Goal: Information Seeking & Learning: Learn about a topic

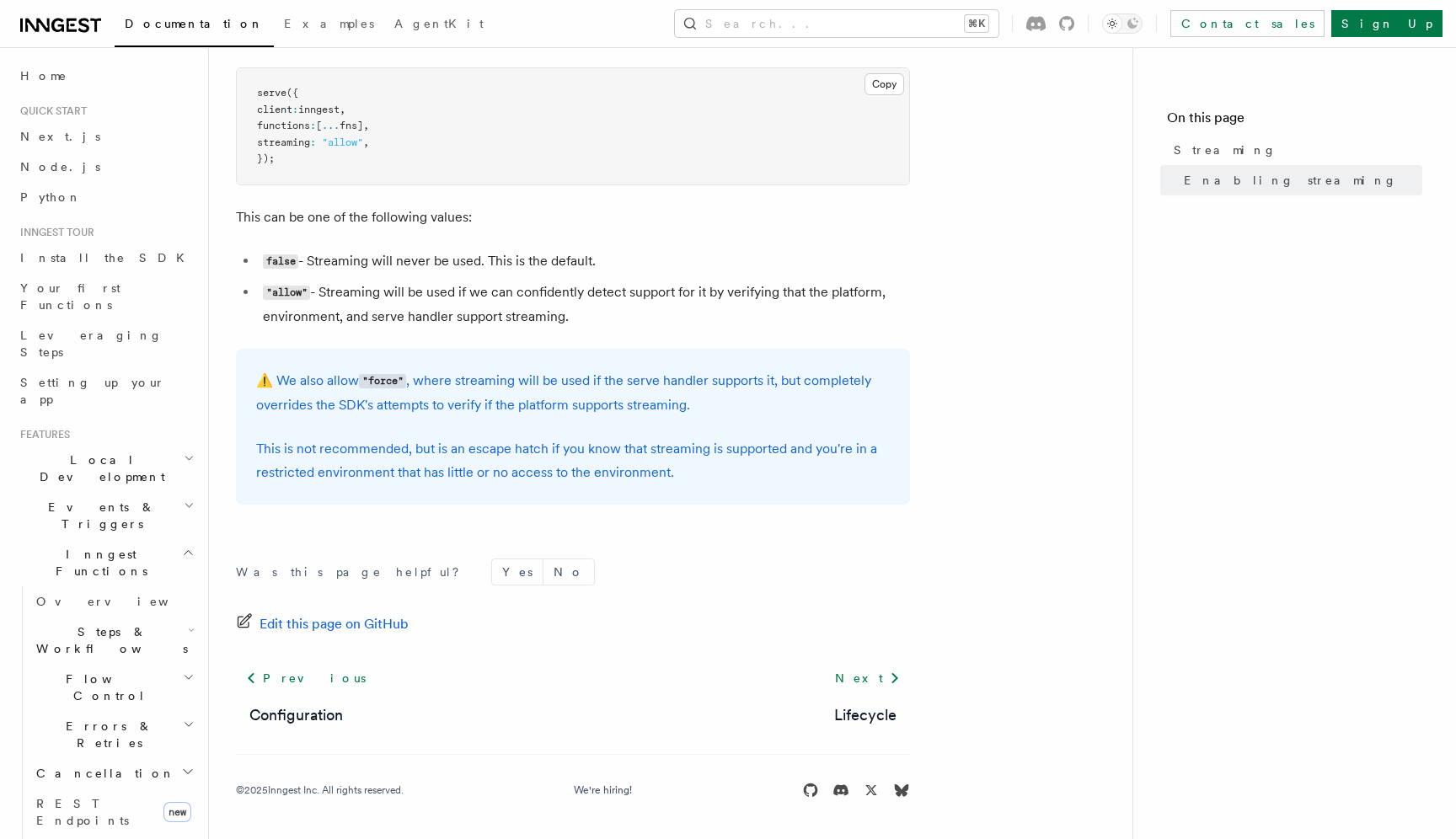
scroll to position [97, 0]
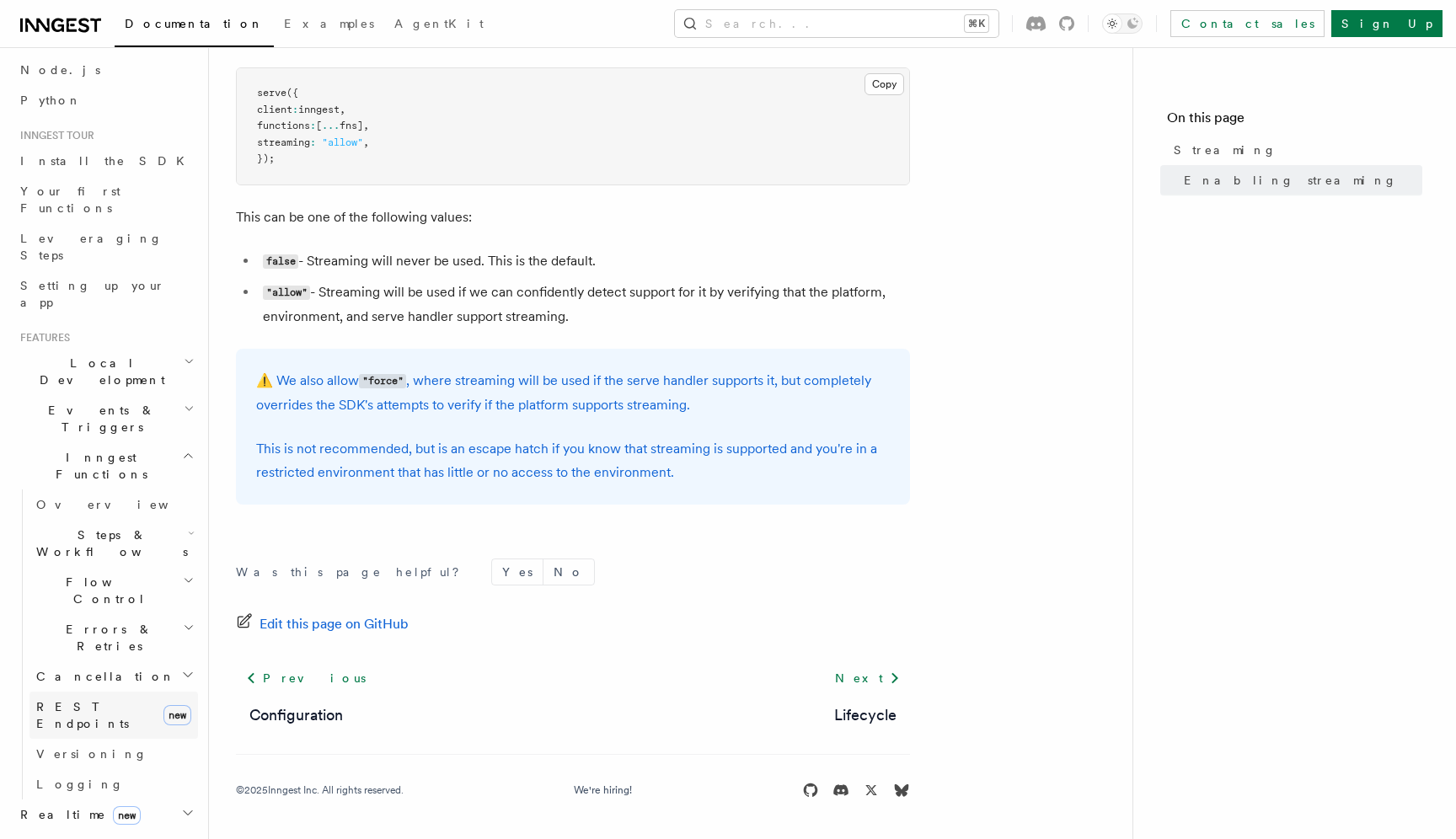
click at [94, 700] on span "REST Endpoints" at bounding box center [82, 715] width 93 height 30
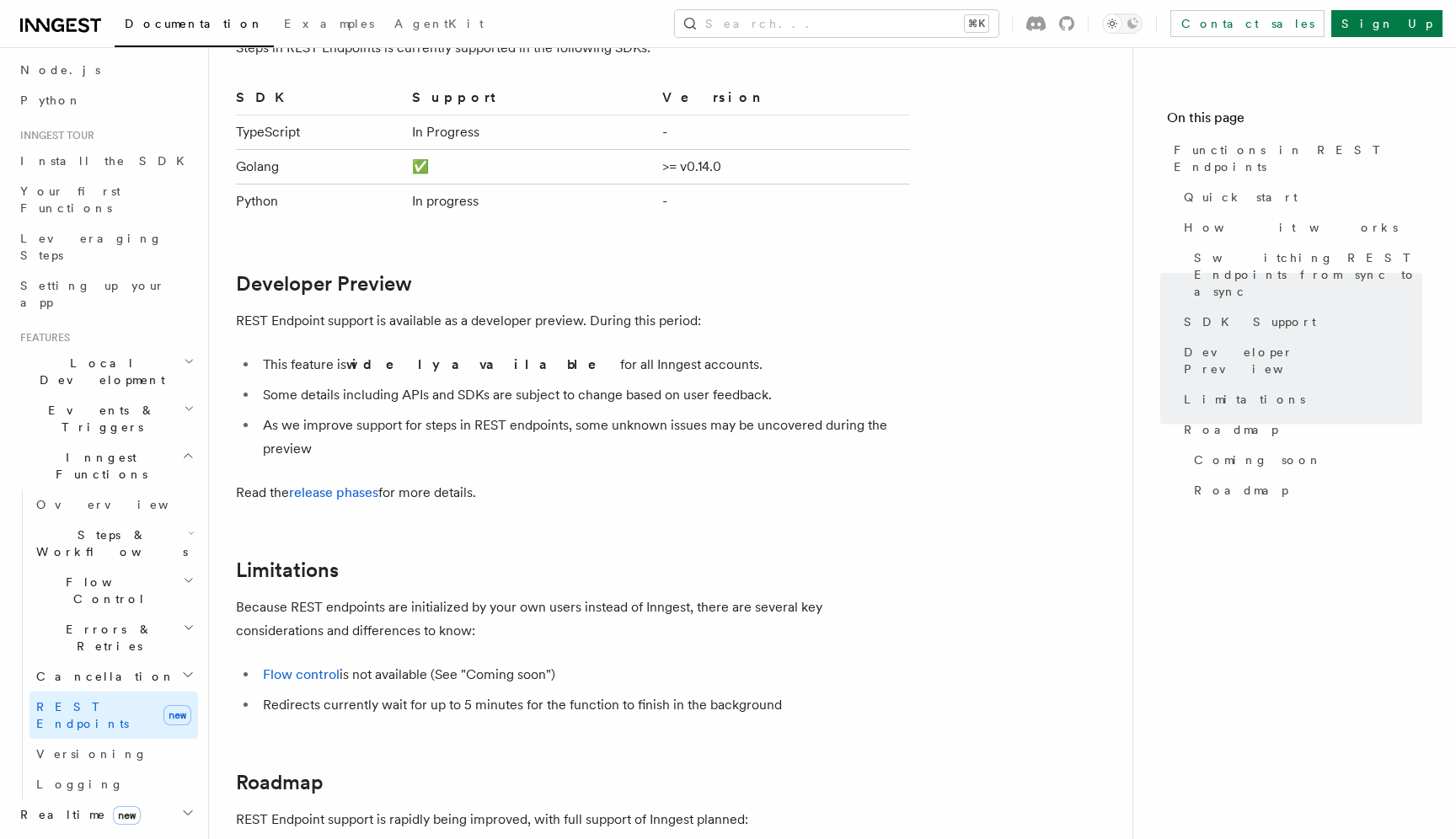
scroll to position [2466, 0]
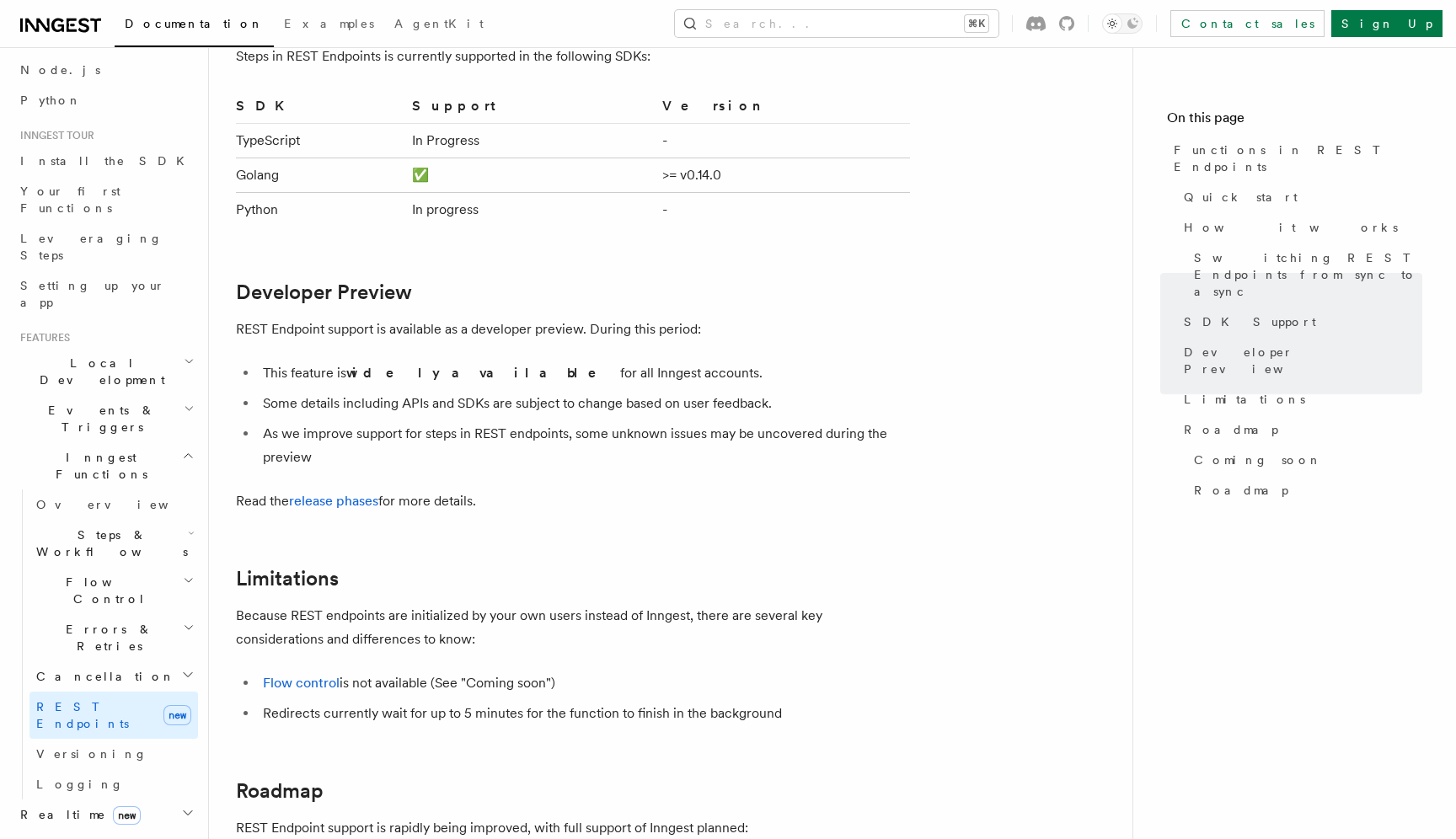
click at [117, 567] on h2 "Flow Control" at bounding box center [114, 590] width 168 height 47
click at [116, 645] on link "Singleton" at bounding box center [121, 660] width 152 height 30
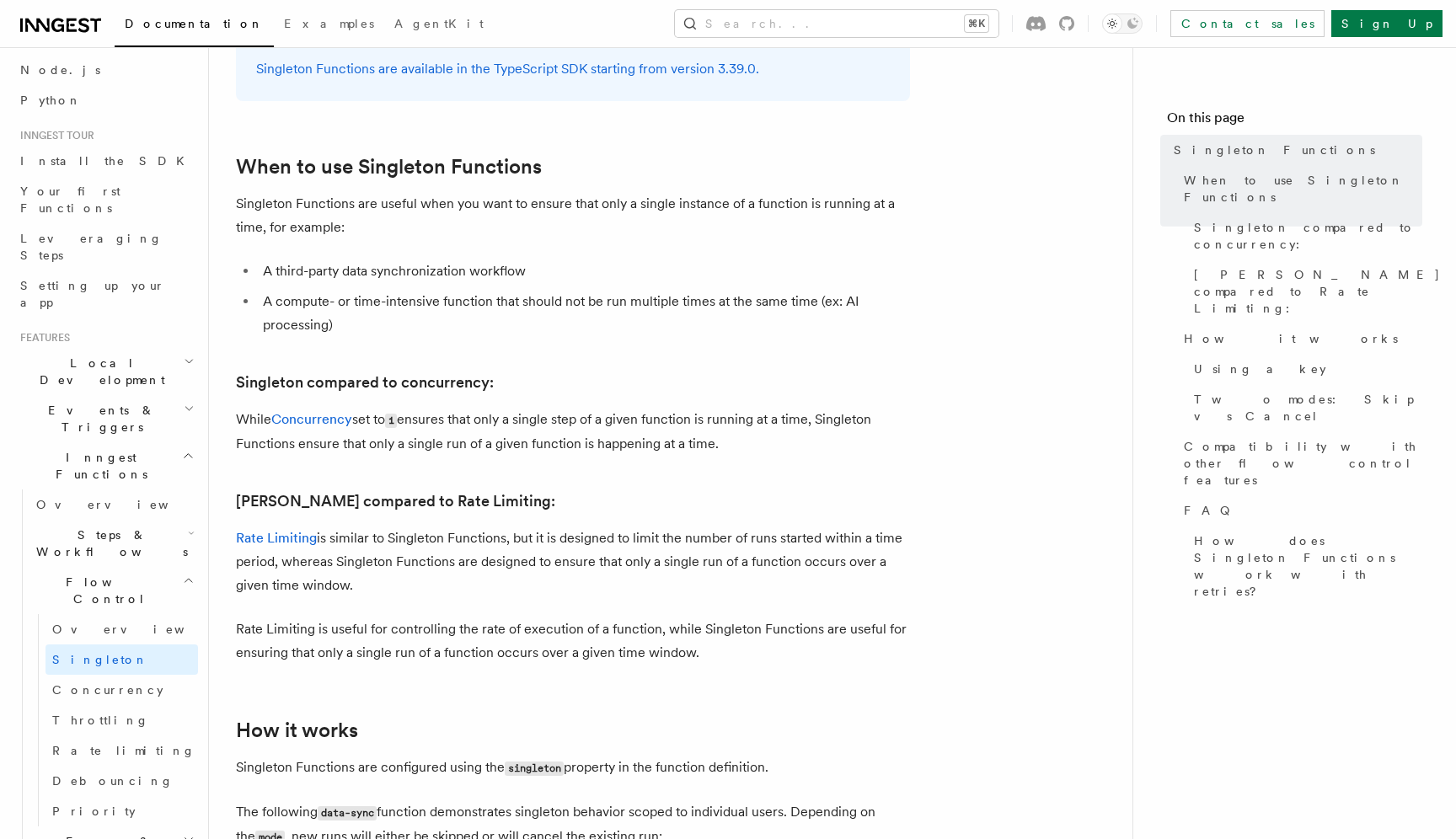
scroll to position [667, 0]
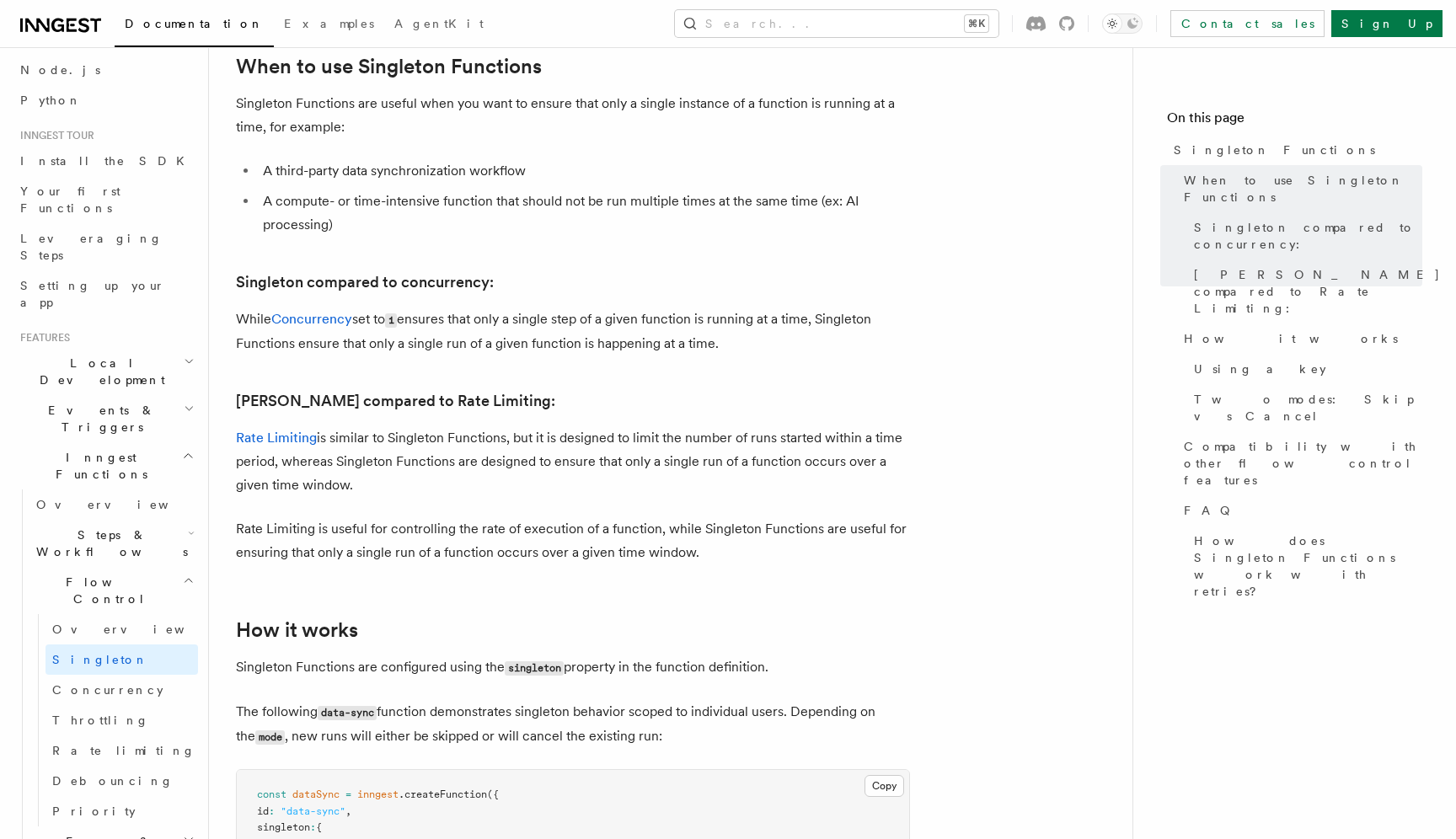
click at [131, 567] on h2 "Flow Control" at bounding box center [114, 590] width 168 height 47
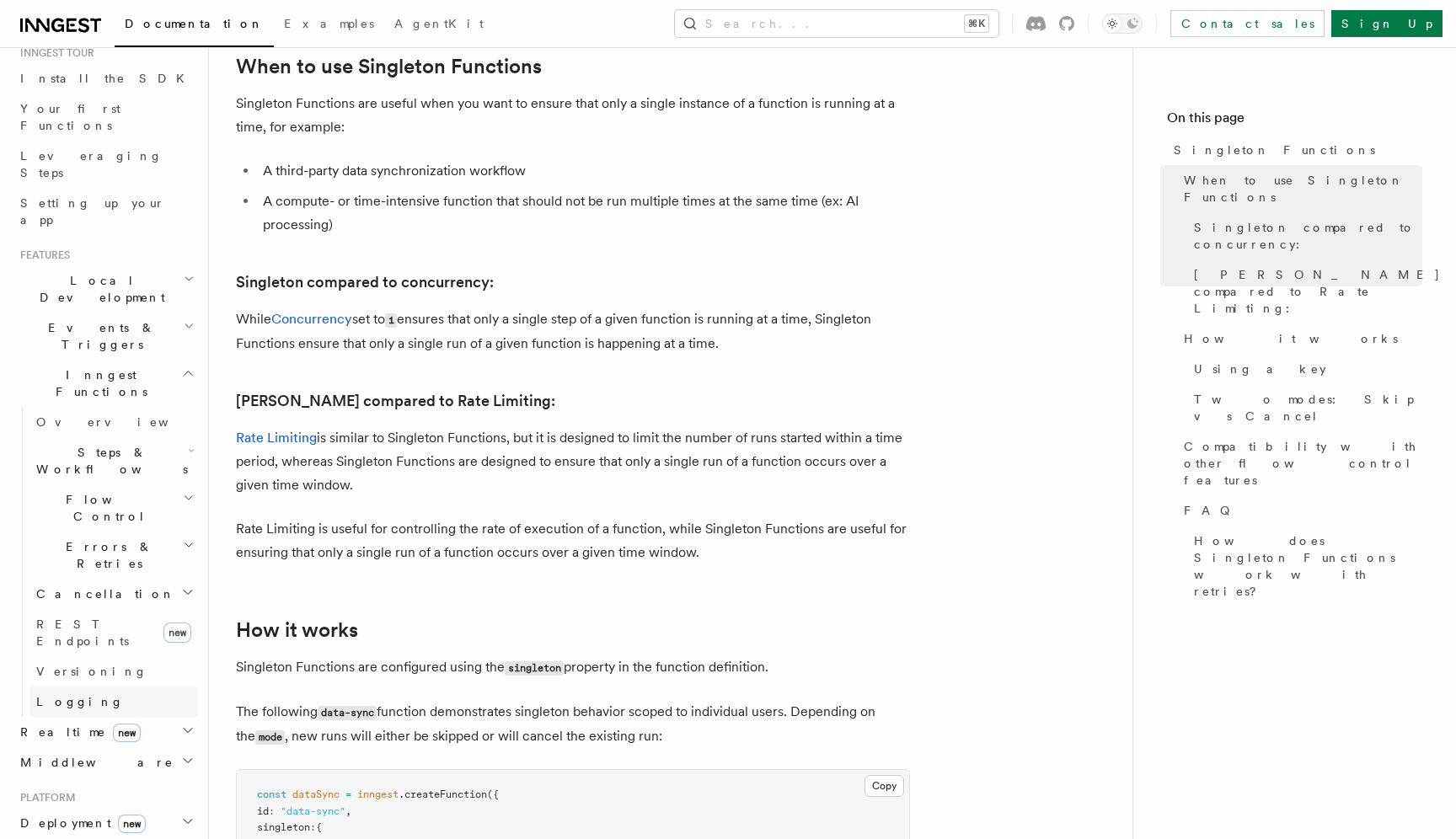
scroll to position [172, 0]
click at [126, 724] on h2 "Realtime new" at bounding box center [106, 739] width 184 height 30
click at [110, 754] on link "Overview" at bounding box center [114, 769] width 168 height 30
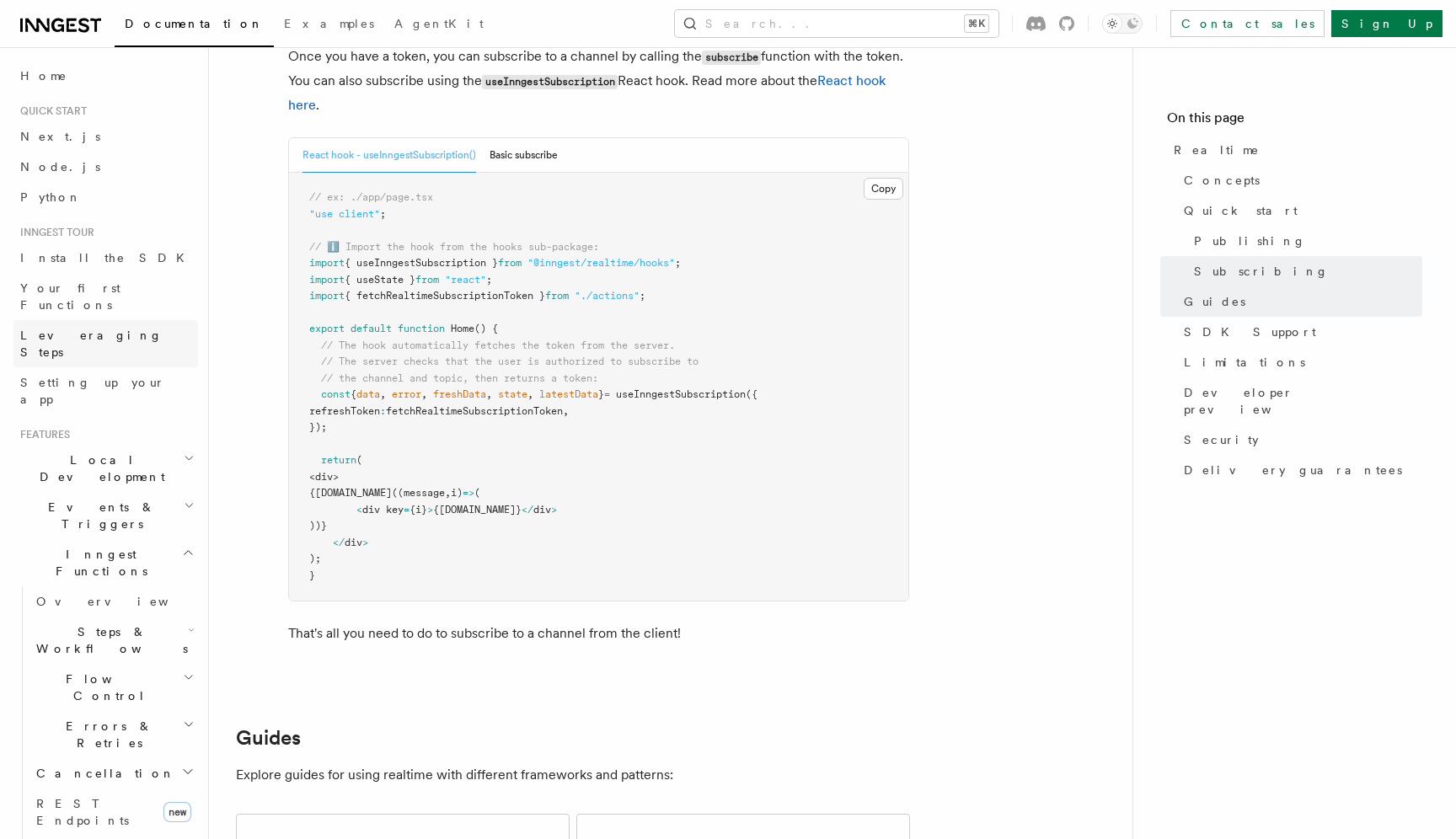
click at [122, 320] on link "Leveraging Steps" at bounding box center [106, 343] width 184 height 47
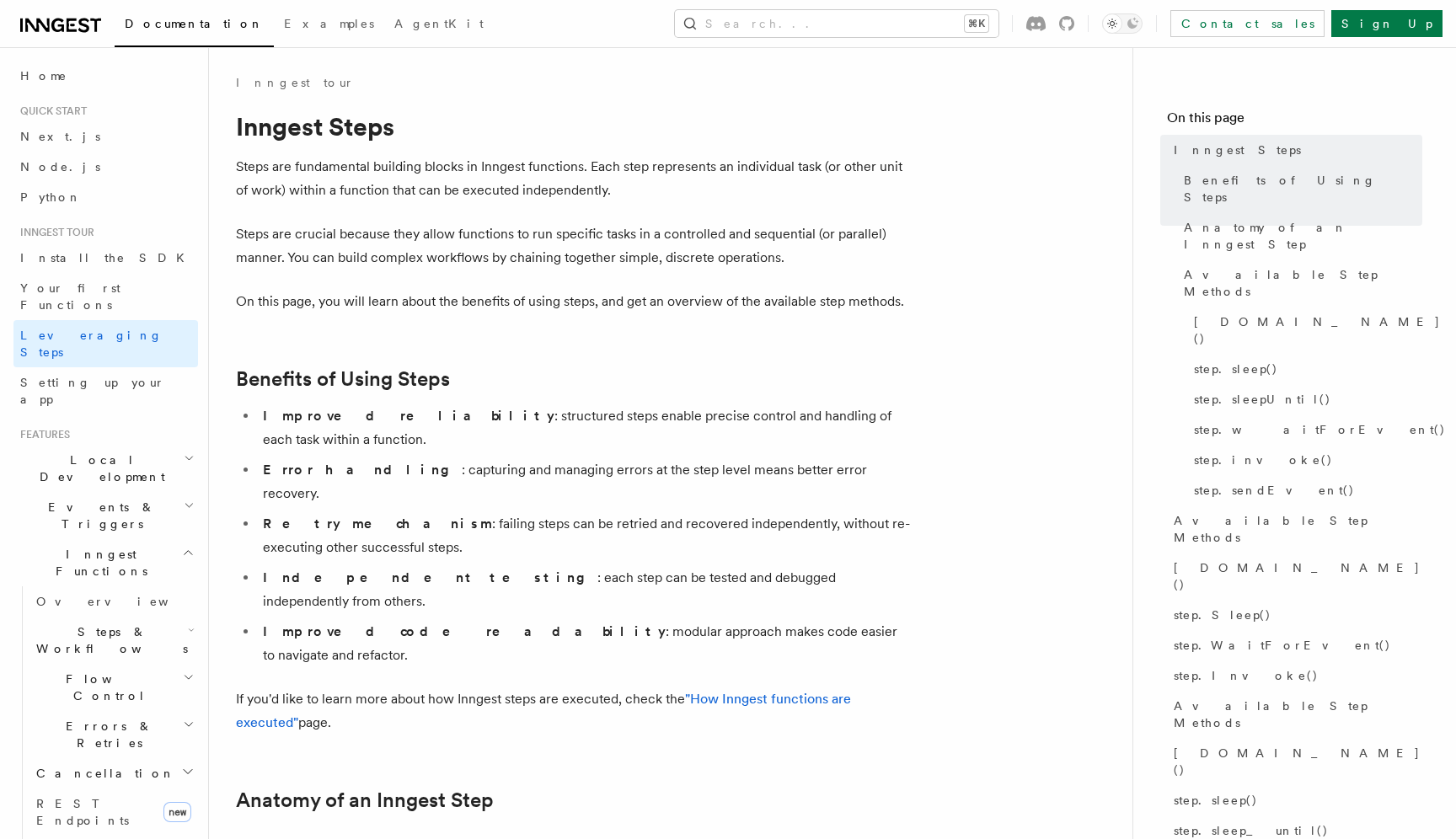
click at [107, 624] on span "Steps & Workflows" at bounding box center [109, 641] width 158 height 34
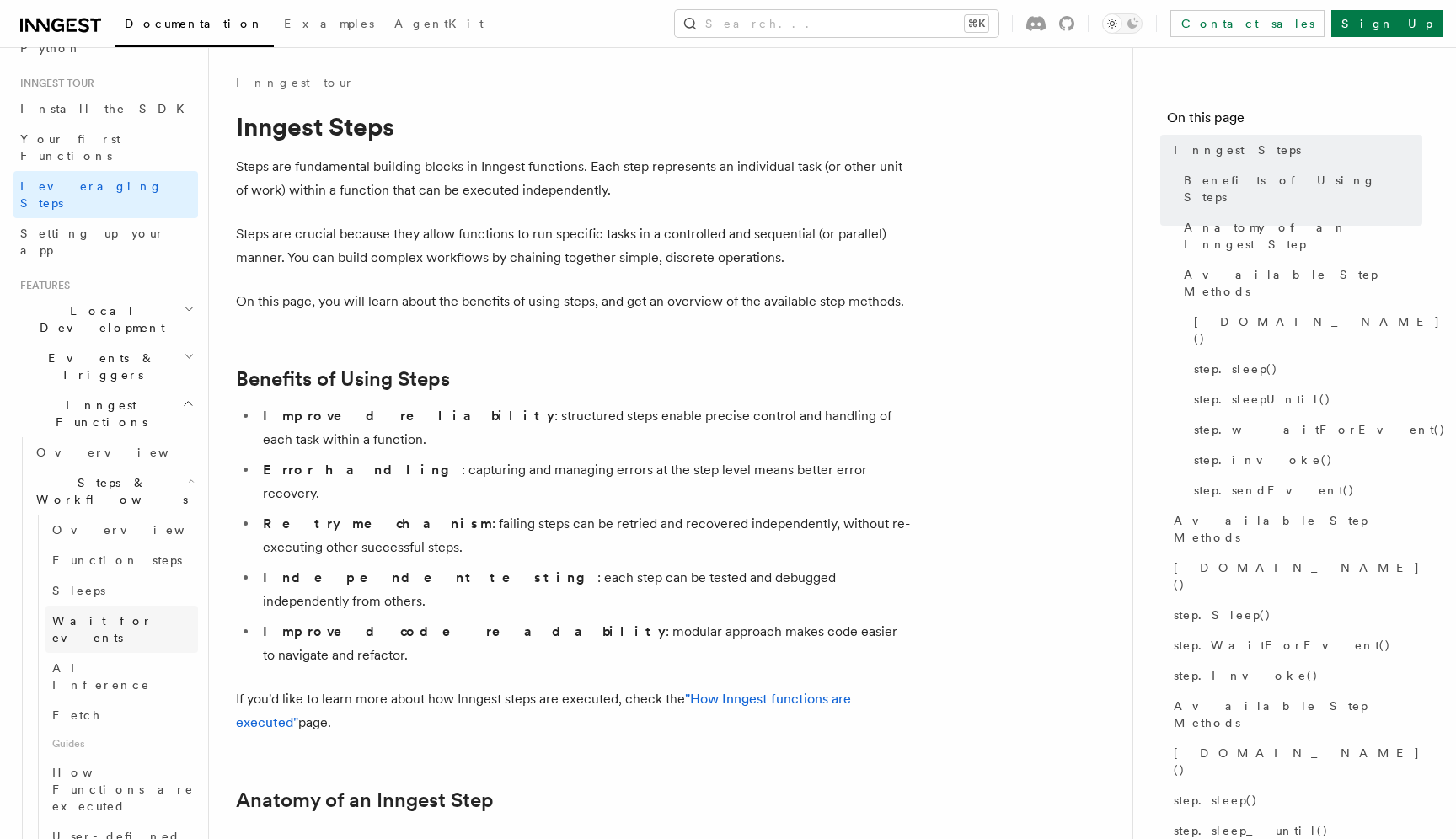
scroll to position [181, 0]
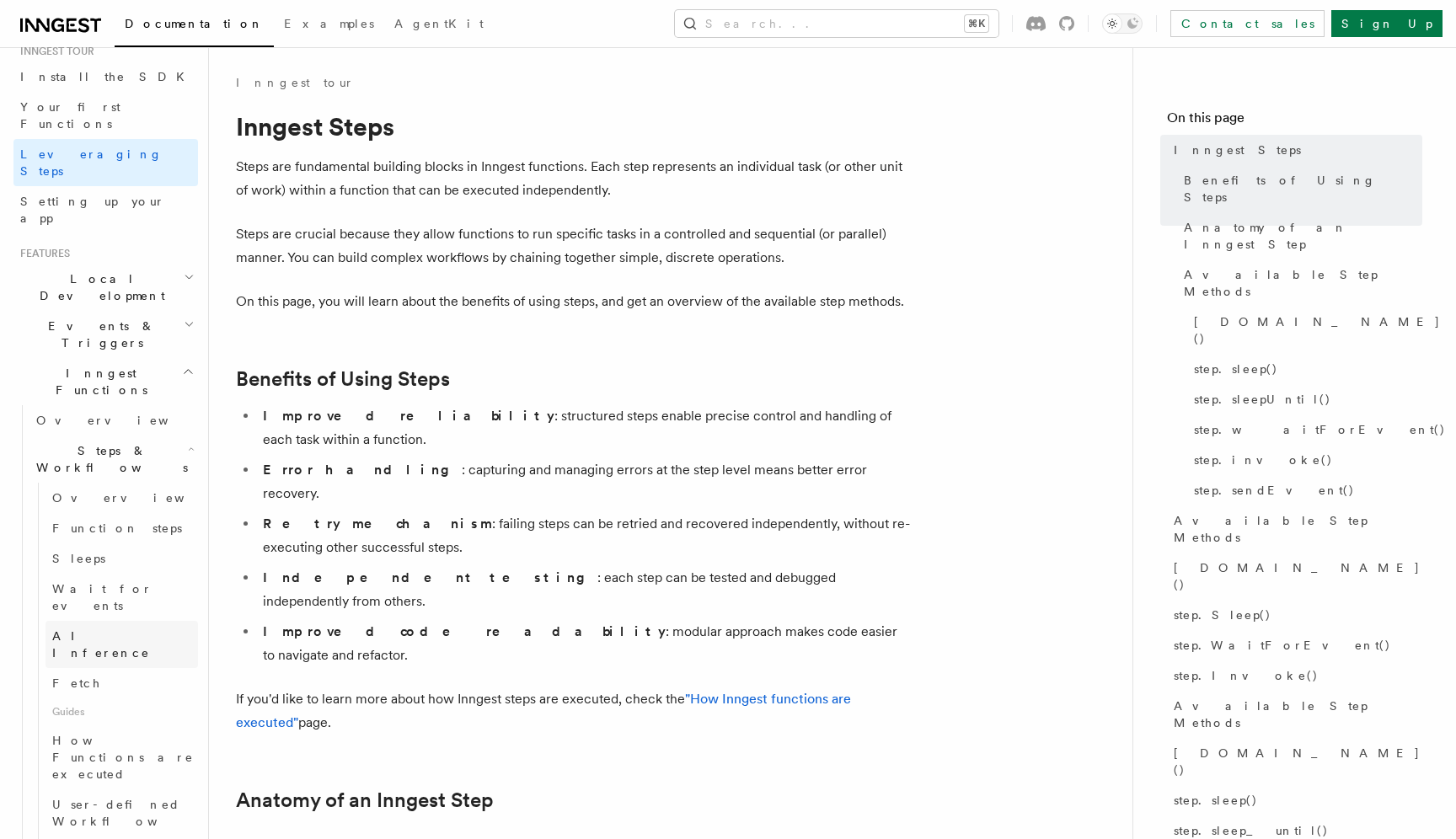
click at [116, 630] on span "AI Inference" at bounding box center [101, 645] width 98 height 30
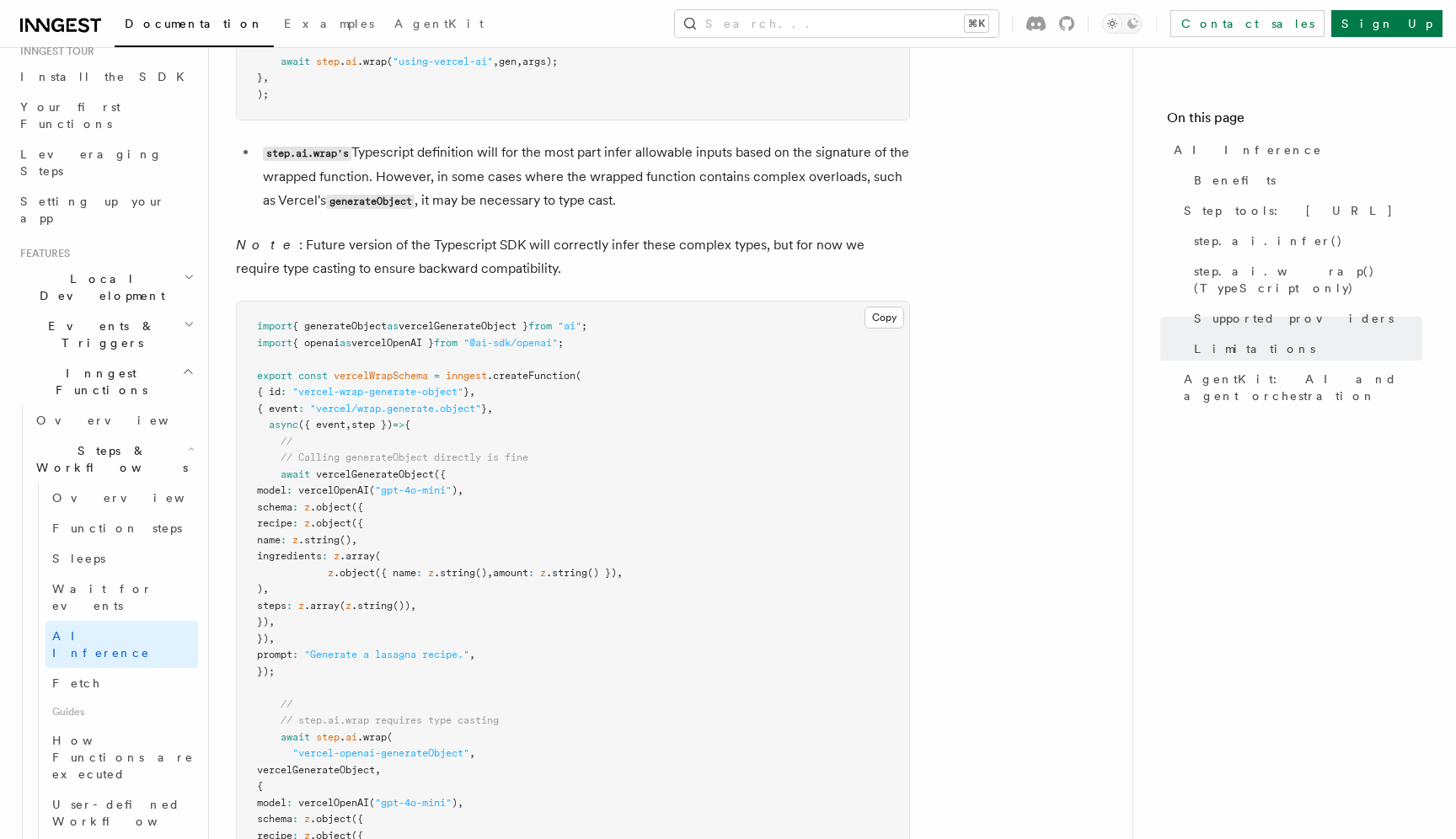
scroll to position [3924, 0]
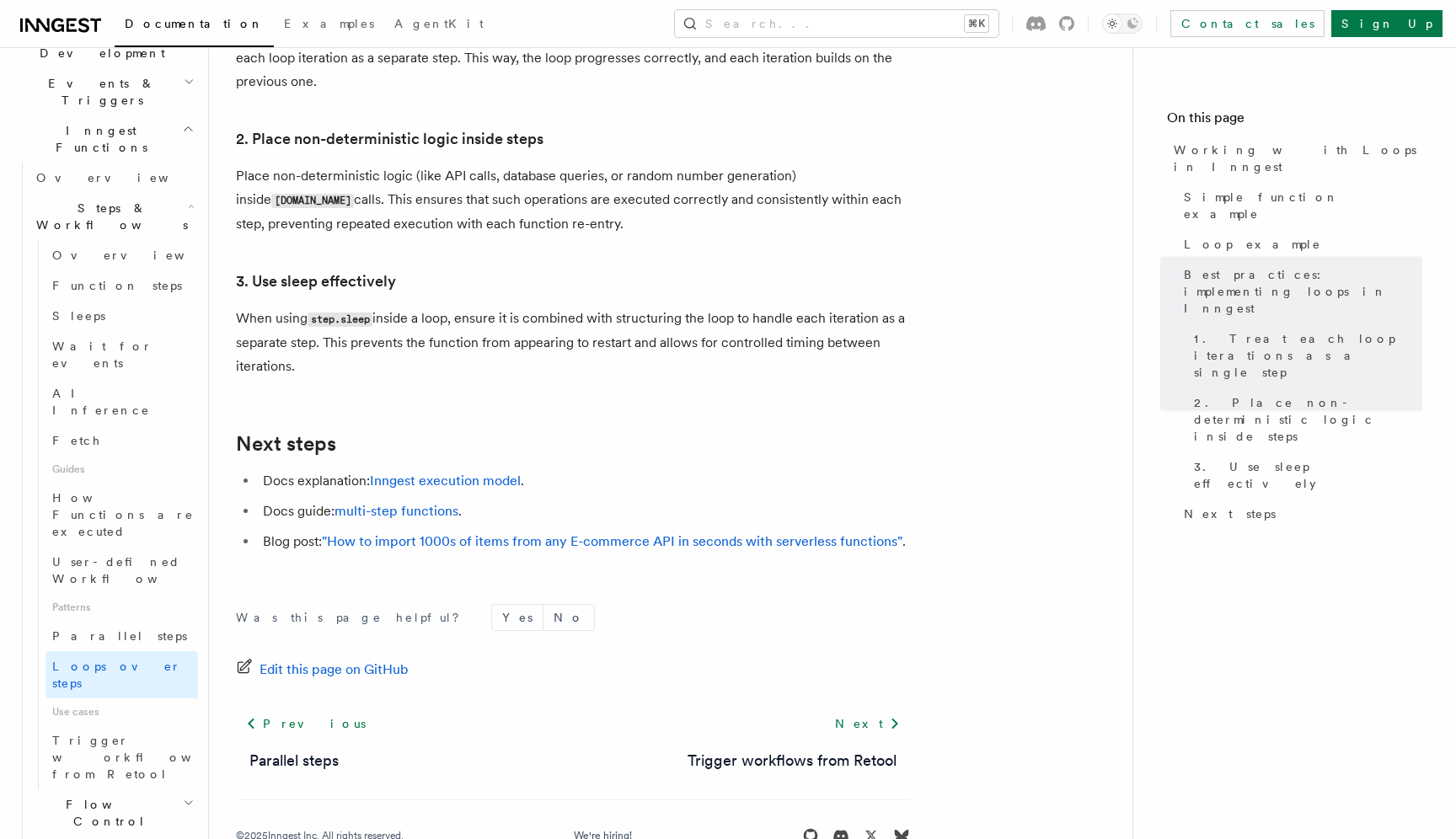
scroll to position [2839, 0]
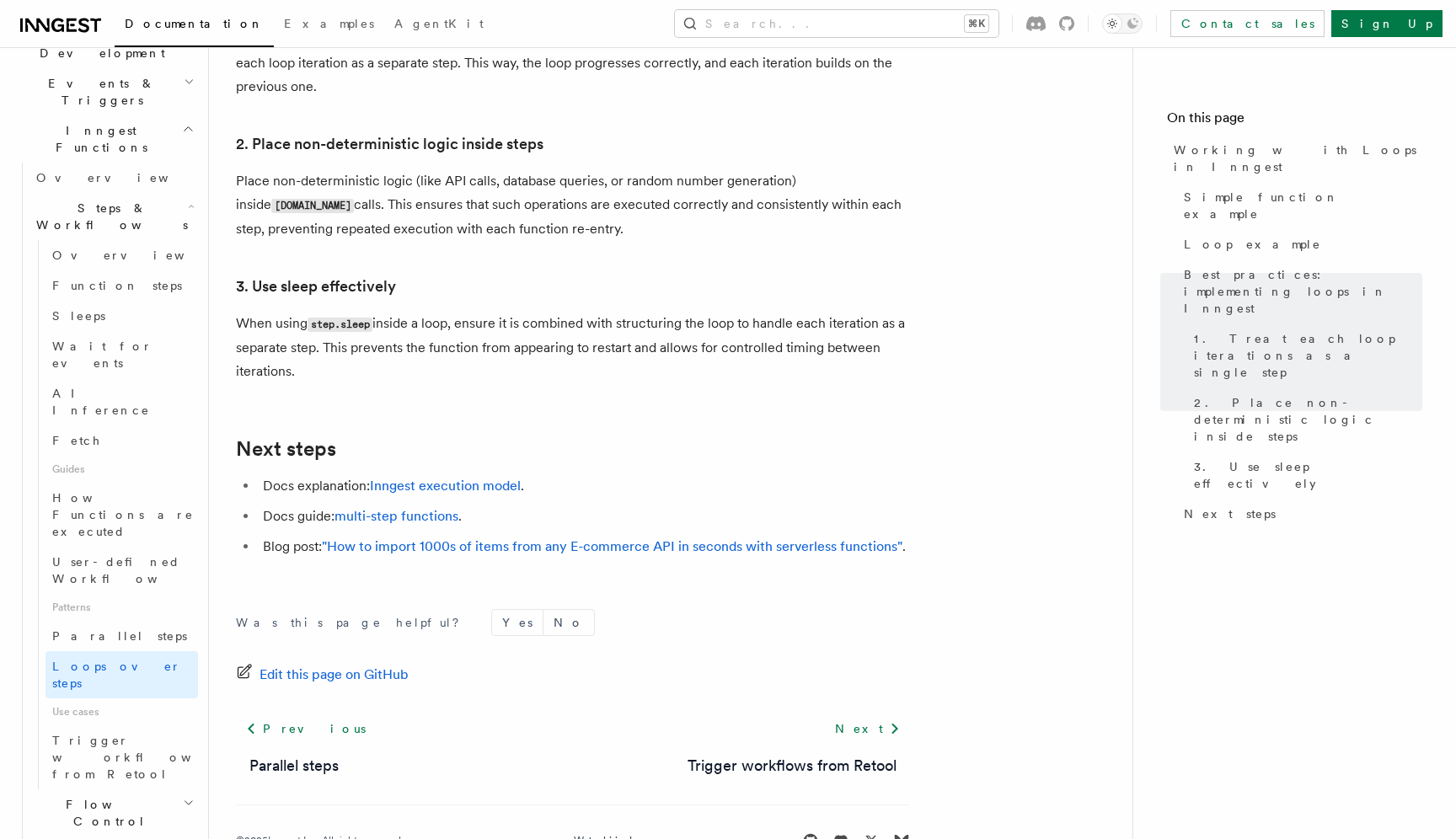
click at [149, 790] on h2 "Flow Control" at bounding box center [114, 813] width 168 height 47
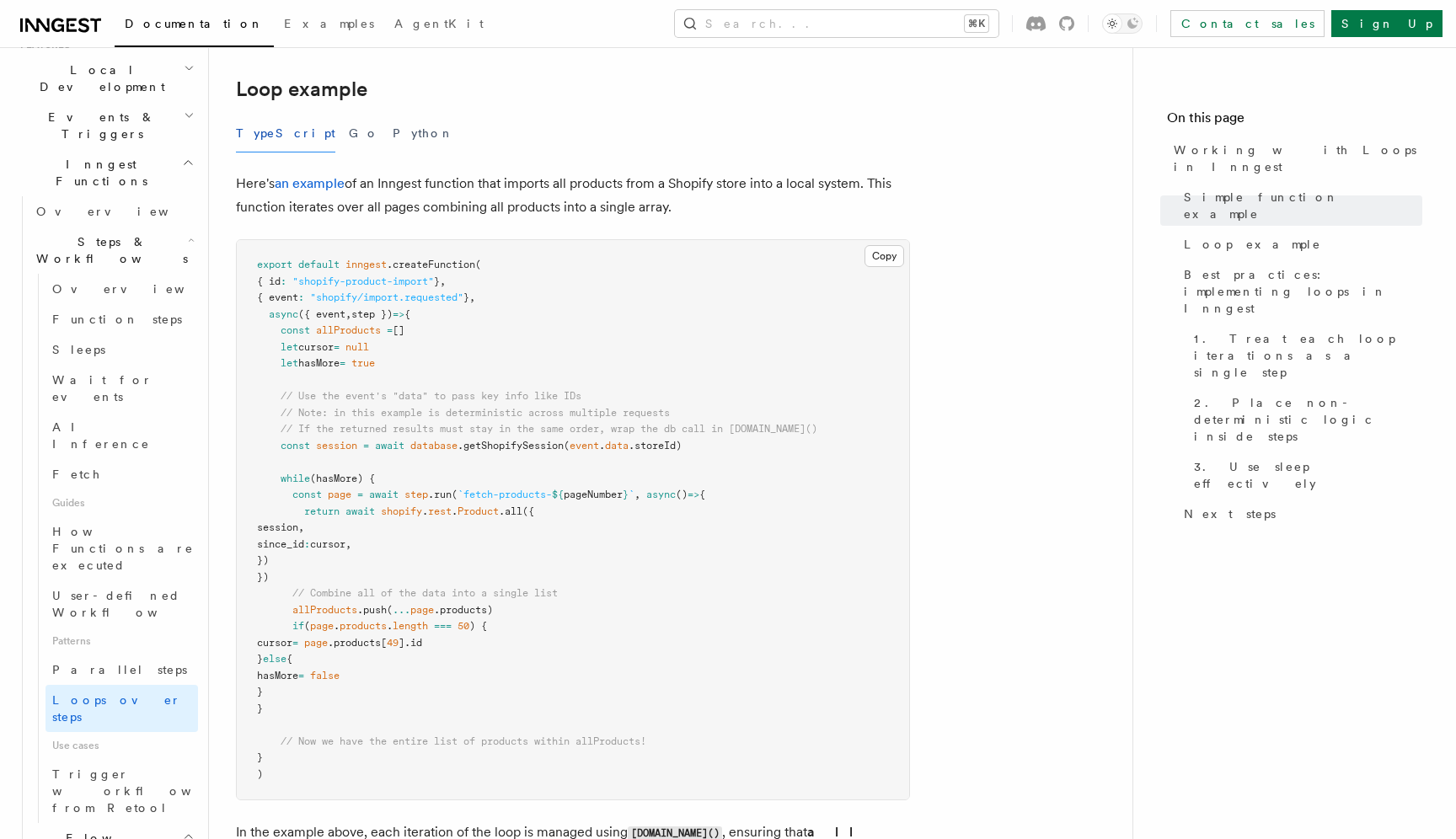
scroll to position [1548, 0]
